Goal: Find specific page/section

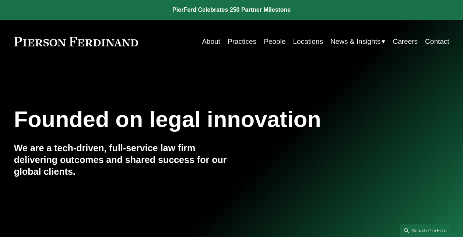
click at [271, 38] on link "People" at bounding box center [275, 42] width 22 height 14
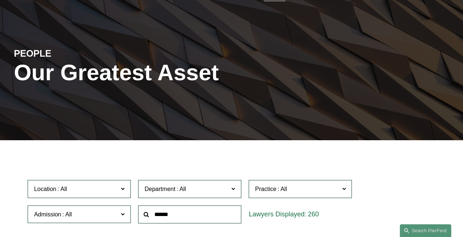
scroll to position [110, 0]
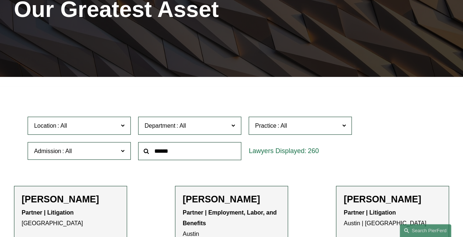
click at [185, 158] on input "text" at bounding box center [189, 151] width 103 height 18
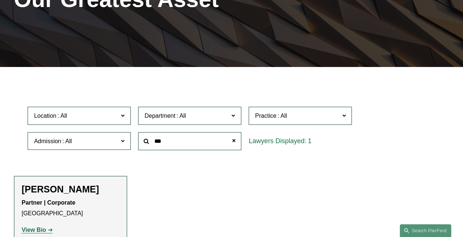
scroll to position [184, 0]
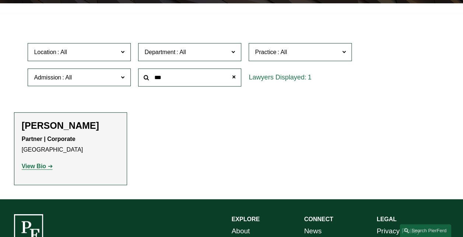
type input "***"
click at [44, 166] on strong "View Bio" at bounding box center [34, 166] width 24 height 6
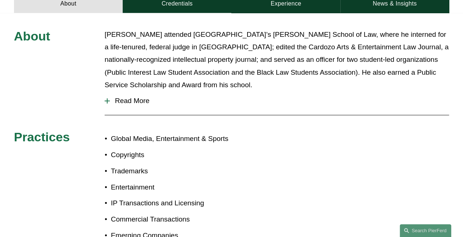
scroll to position [294, 0]
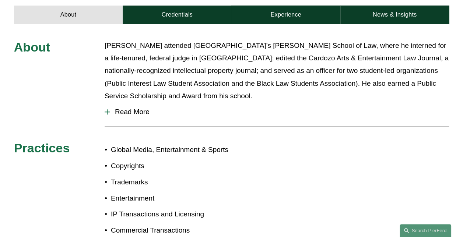
click at [109, 112] on div at bounding box center [107, 112] width 5 height 1
